Goal: Task Accomplishment & Management: Manage account settings

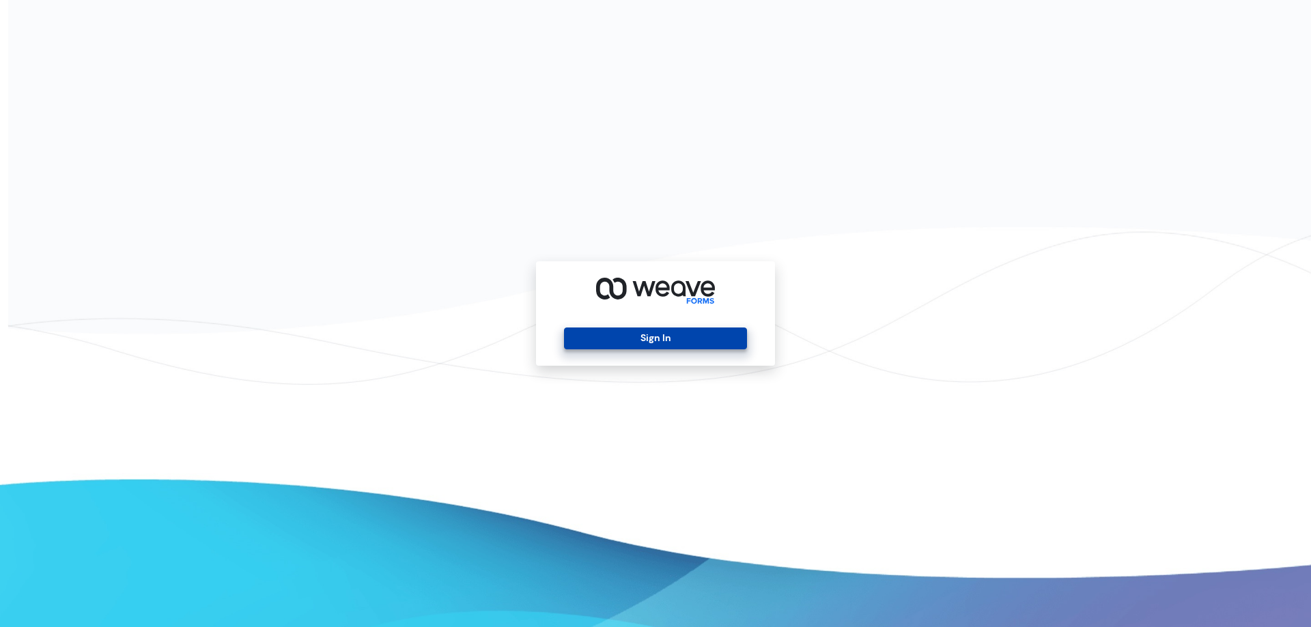
click at [644, 341] on button "Sign In" at bounding box center [655, 339] width 182 height 22
click at [669, 341] on button "Sign In" at bounding box center [655, 339] width 182 height 22
